Goal: Transaction & Acquisition: Purchase product/service

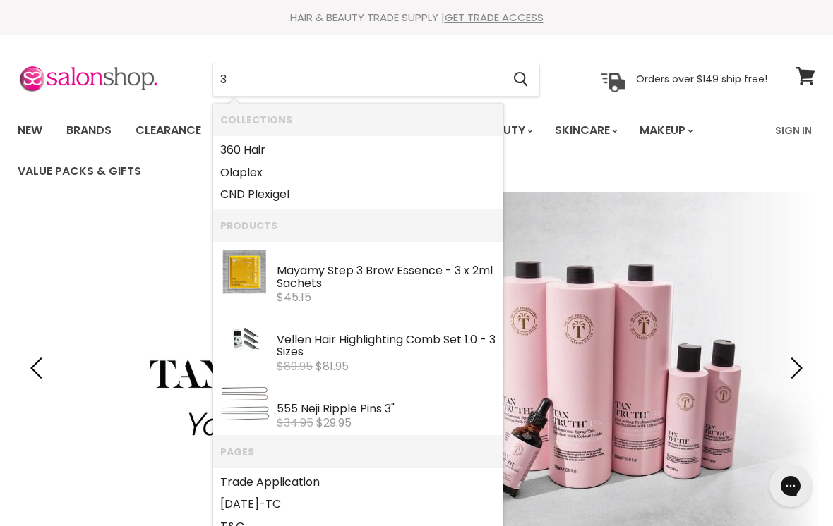
type input "3"
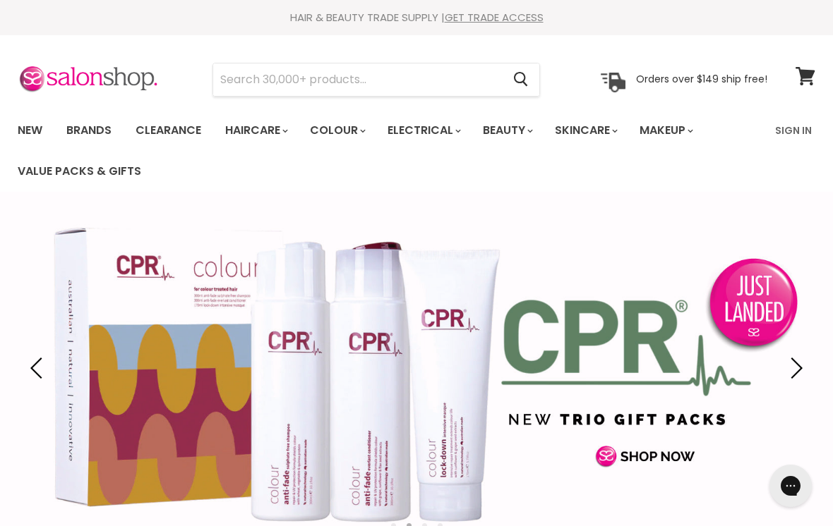
click at [261, 70] on input "Search" at bounding box center [357, 80] width 289 height 32
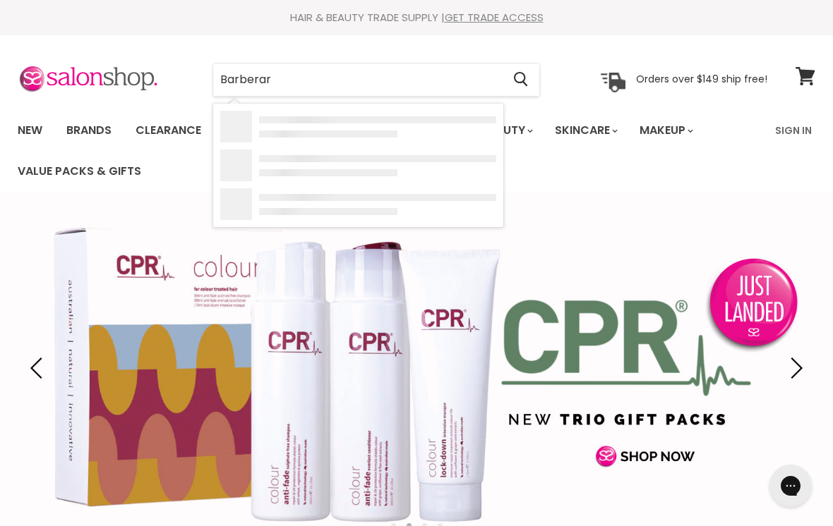
type input "Barberart"
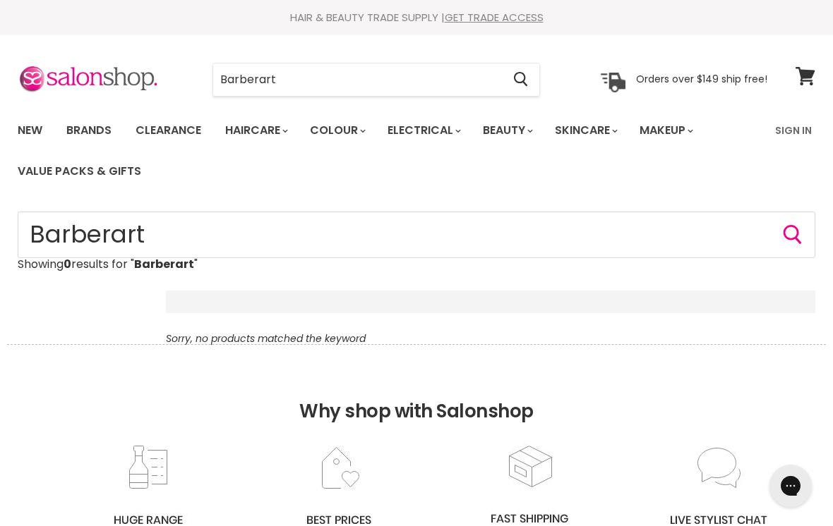
click at [304, 72] on input "Barberart" at bounding box center [357, 80] width 289 height 32
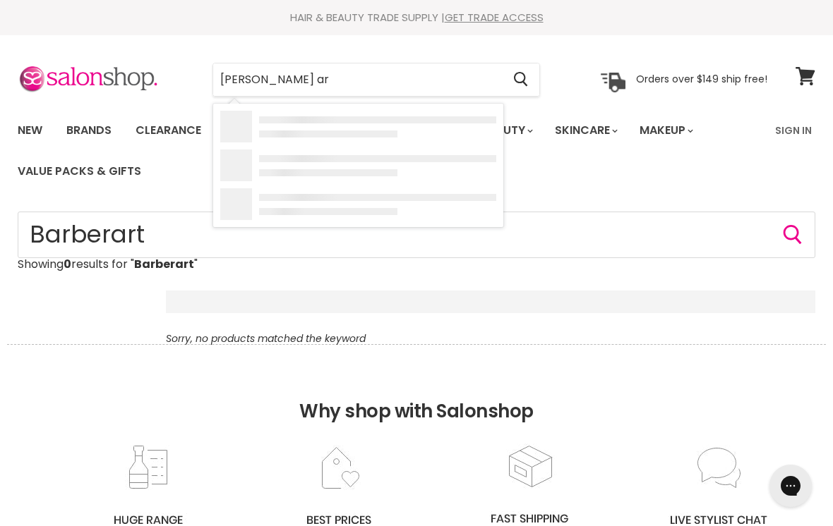
type input "Barber art"
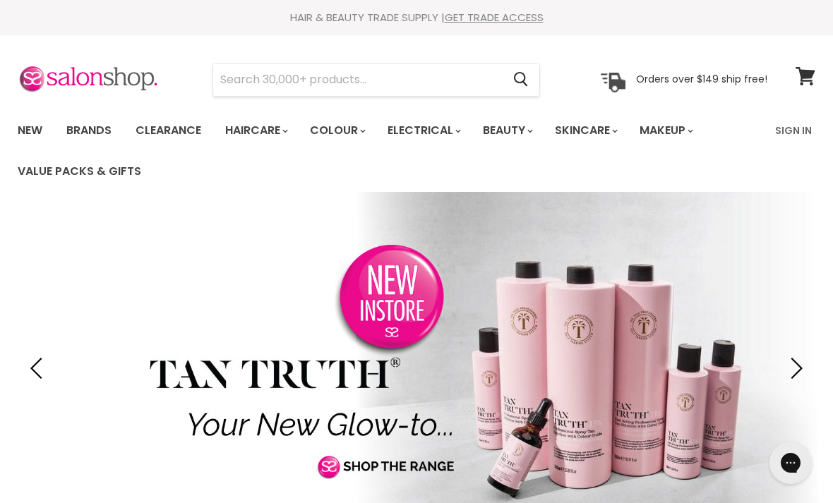
click at [233, 74] on input "Search" at bounding box center [357, 80] width 289 height 32
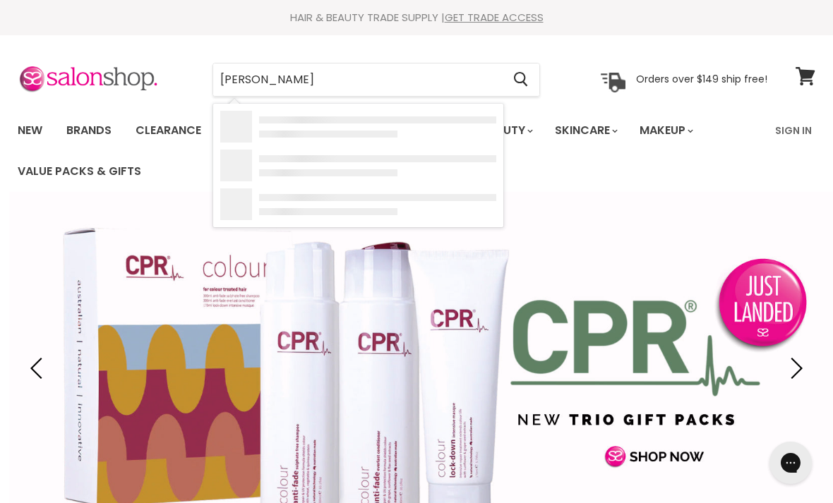
type input "Juice barberart"
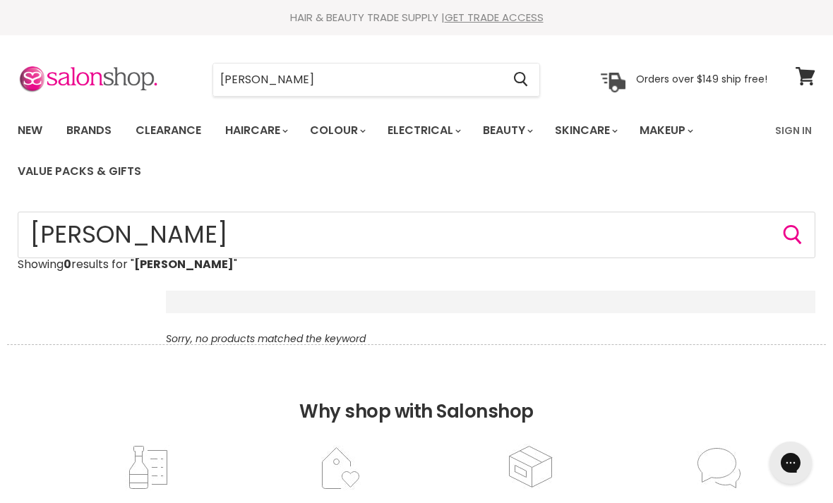
click at [333, 78] on input "Juice barberart" at bounding box center [357, 80] width 289 height 32
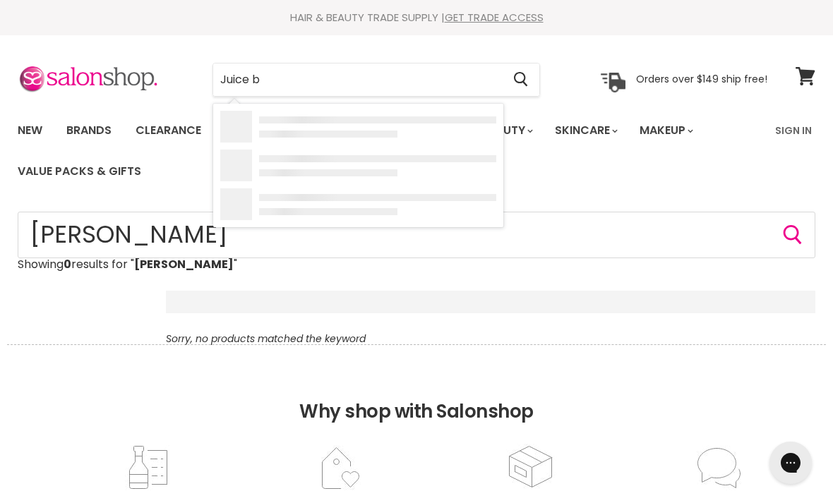
type input "Juice"
